Goal: Task Accomplishment & Management: Manage account settings

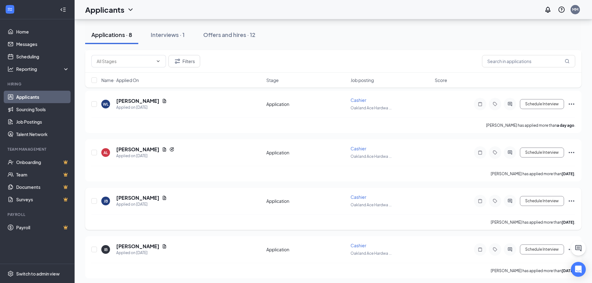
scroll to position [256, 0]
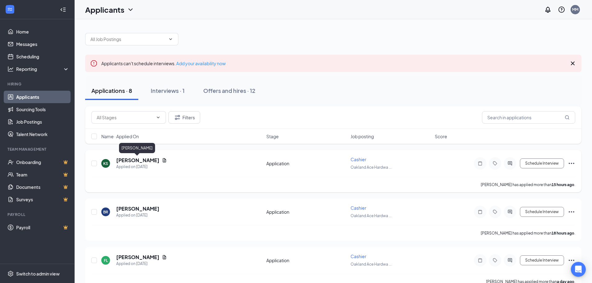
click at [137, 161] on h5 "[PERSON_NAME]" at bounding box center [137, 160] width 43 height 7
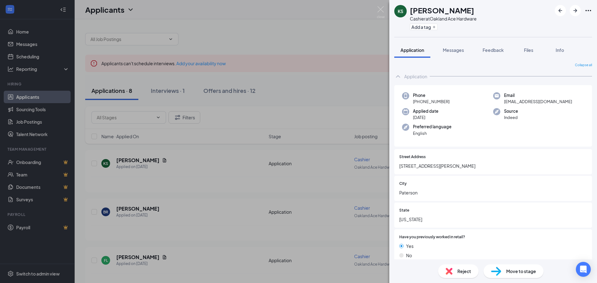
click at [460, 272] on span "Reject" at bounding box center [464, 271] width 14 height 7
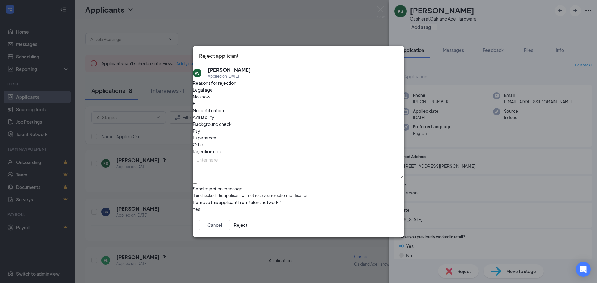
click at [205, 141] on span "Other" at bounding box center [199, 144] width 12 height 7
click at [247, 227] on button "Reject" at bounding box center [240, 225] width 13 height 12
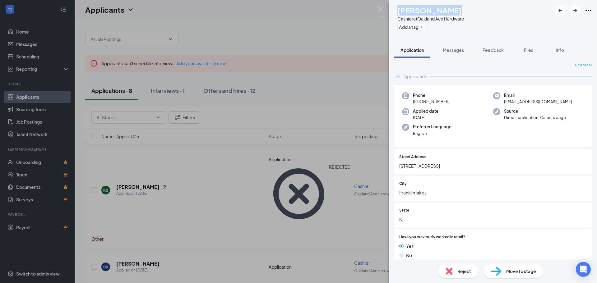
drag, startPoint x: 410, startPoint y: 10, endPoint x: 458, endPoint y: 11, distance: 47.6
click at [460, 10] on h1 "[PERSON_NAME]" at bounding box center [429, 10] width 64 height 11
copy h1 "[PERSON_NAME]"
drag, startPoint x: 141, startPoint y: 81, endPoint x: 170, endPoint y: 88, distance: 29.4
click at [142, 81] on div "BR Bryce Roberts Cashier at Oakland Ace Hardware Add a tag Application Messages…" at bounding box center [298, 141] width 597 height 283
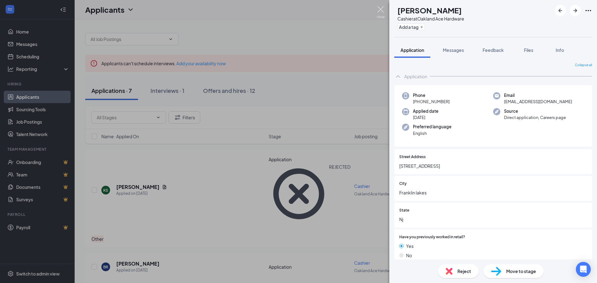
click at [378, 8] on img at bounding box center [381, 12] width 8 height 12
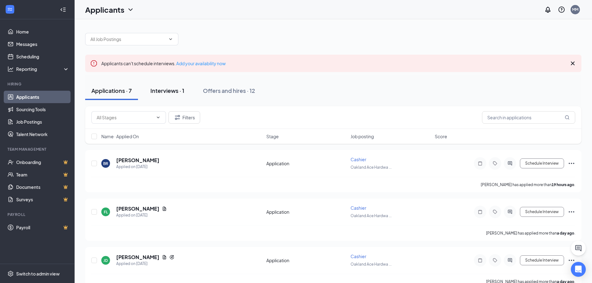
click at [176, 94] on div "Interviews · 1" at bounding box center [167, 91] width 34 height 8
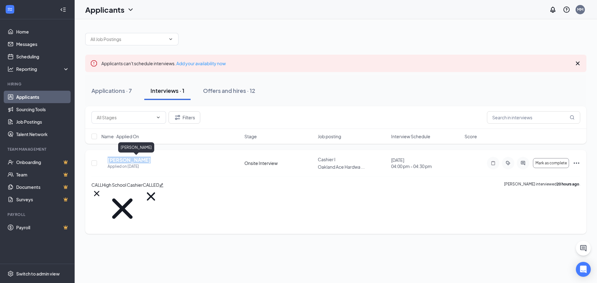
drag, startPoint x: 152, startPoint y: 159, endPoint x: 118, endPoint y: 159, distance: 34.2
click at [118, 159] on div "CB Cole Bickford Applied on Aug 21" at bounding box center [170, 163] width 139 height 13
copy h5 "Cole Bickford"
click at [123, 91] on div "Applications · 7" at bounding box center [111, 91] width 40 height 8
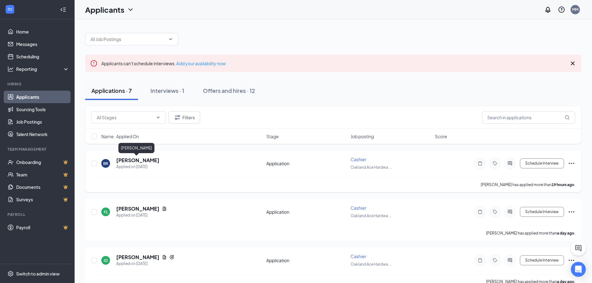
click at [145, 161] on h5 "[PERSON_NAME]" at bounding box center [137, 160] width 43 height 7
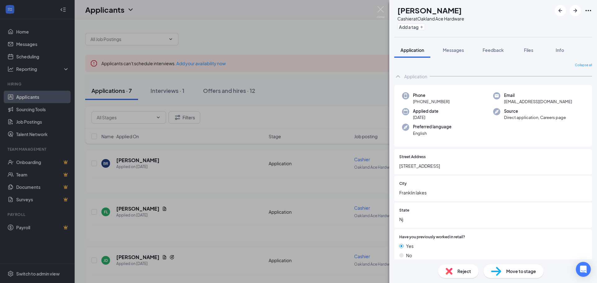
click at [463, 271] on span "Reject" at bounding box center [464, 271] width 14 height 7
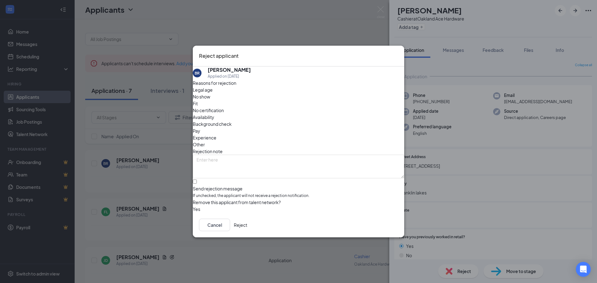
click at [205, 141] on span "Other" at bounding box center [199, 144] width 12 height 7
click at [197, 180] on input "Send rejection message If unchecked, the applicant will not receive a rejection…" at bounding box center [195, 182] width 4 height 4
checkbox input "true"
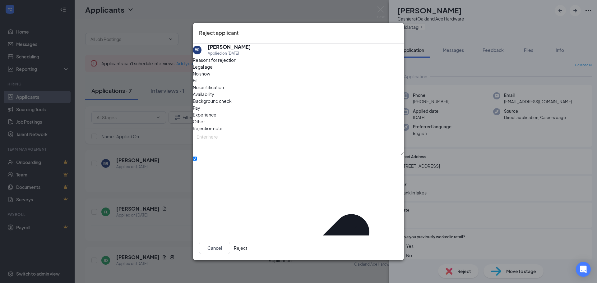
click at [247, 248] on button "Reject" at bounding box center [240, 248] width 13 height 12
